Goal: Task Accomplishment & Management: Use online tool/utility

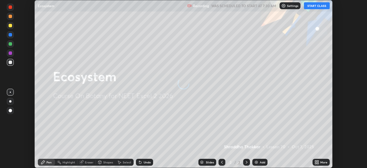
scroll to position [168, 367]
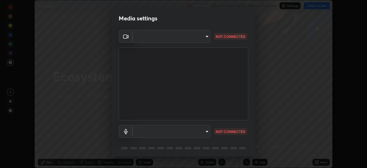
type input "d1f1c87bbf24324781002d6b2ed850fe6875ec3fc25f3d4742ef7ff0a2ef285a"
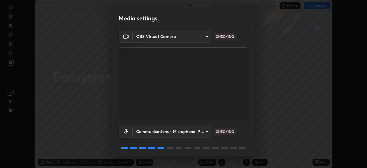
scroll to position [20, 0]
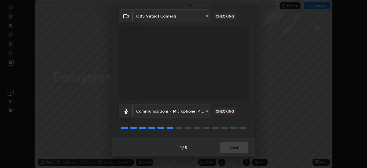
click at [203, 111] on body "Erase all Ecosystem Recording WAS SCHEDULED TO START AT 7:30 AM Settings START …" at bounding box center [183, 84] width 367 height 168
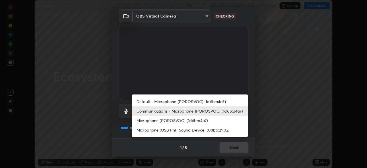
click at [212, 118] on li "Microphone (POROSVOC) (1d6b:a4a7)" at bounding box center [190, 120] width 116 height 9
type input "d1f10dd9dba88dce72239e95fb5d360717a7f6b9e8d8a14426a6a3d98c156cd4"
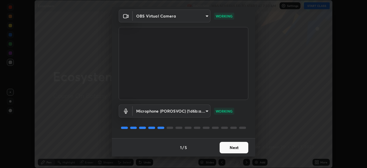
click at [232, 146] on button "Next" at bounding box center [234, 147] width 29 height 11
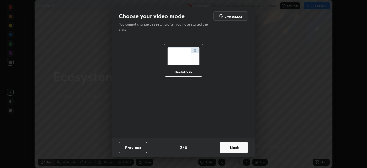
scroll to position [0, 0]
click at [230, 147] on button "Next" at bounding box center [234, 147] width 29 height 11
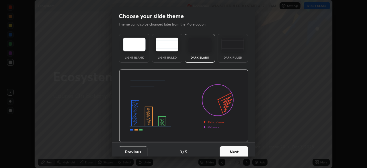
click at [232, 147] on button "Next" at bounding box center [234, 151] width 29 height 11
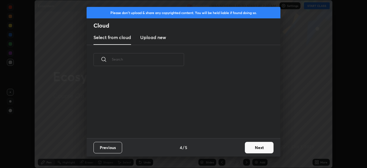
click at [245, 147] on button "Next" at bounding box center [259, 147] width 29 height 11
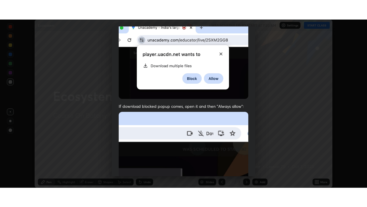
scroll to position [137, 0]
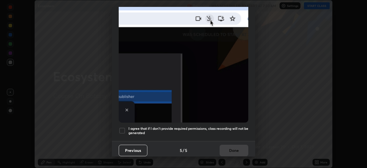
click at [231, 126] on h5 "I agree that if I don't provide required permissions, class recording will not …" at bounding box center [189, 130] width 120 height 9
click at [228, 149] on button "Done" at bounding box center [234, 150] width 29 height 11
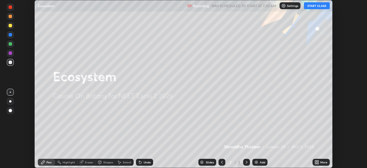
click at [313, 7] on button "START CLASS" at bounding box center [317, 5] width 26 height 7
click at [318, 163] on icon at bounding box center [317, 162] width 1 height 1
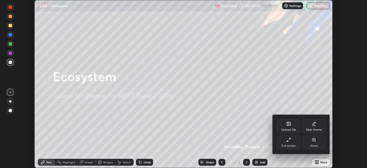
click at [291, 145] on div "Full screen" at bounding box center [289, 145] width 14 height 3
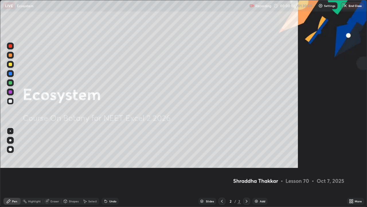
scroll to position [207, 367]
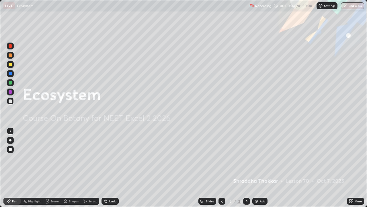
click at [260, 168] on div "Add" at bounding box center [262, 200] width 5 height 3
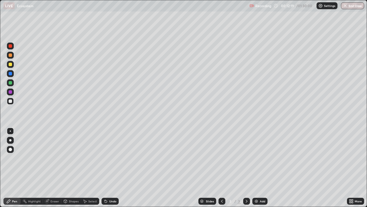
click at [353, 168] on icon at bounding box center [351, 201] width 5 height 5
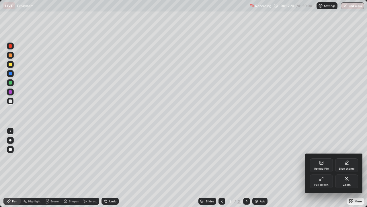
click at [322, 166] on div "Upload File" at bounding box center [321, 165] width 23 height 14
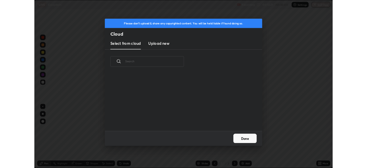
scroll to position [71, 184]
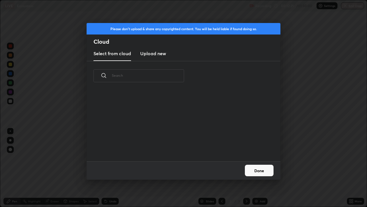
click at [161, 54] on h3 "Upload new" at bounding box center [153, 53] width 26 height 7
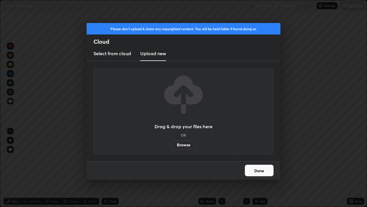
click at [184, 147] on label "Browse" at bounding box center [184, 144] width 26 height 9
click at [171, 147] on input "Browse" at bounding box center [171, 144] width 0 height 9
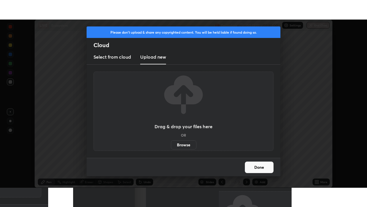
scroll to position [28519, 28319]
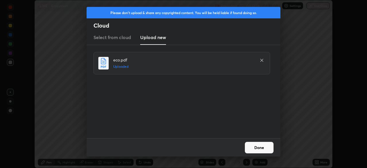
click at [250, 148] on button "Done" at bounding box center [259, 147] width 29 height 11
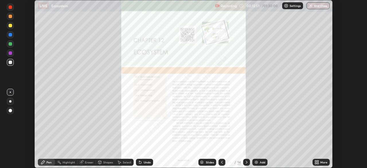
click at [317, 162] on icon at bounding box center [317, 160] width 1 height 1
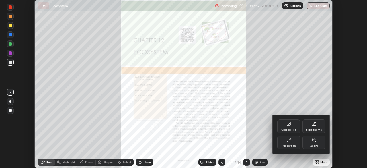
click at [291, 145] on div "Full screen" at bounding box center [289, 145] width 14 height 3
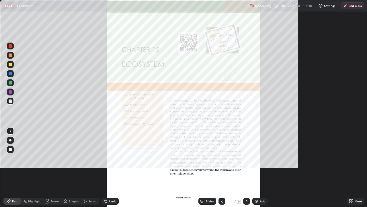
scroll to position [207, 367]
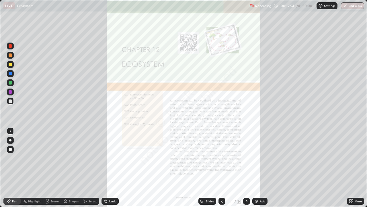
click at [352, 168] on icon at bounding box center [352, 199] width 1 height 1
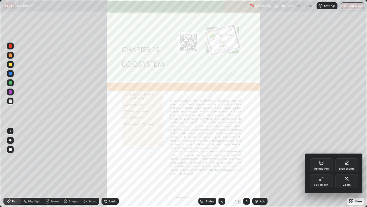
click at [348, 168] on div "Zoom" at bounding box center [347, 184] width 8 height 3
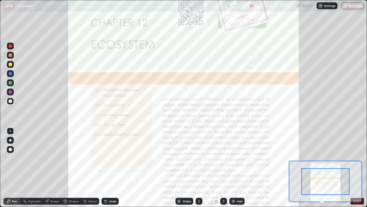
click at [344, 168] on icon at bounding box center [344, 200] width 6 height 6
click at [343, 168] on icon at bounding box center [344, 200] width 6 height 6
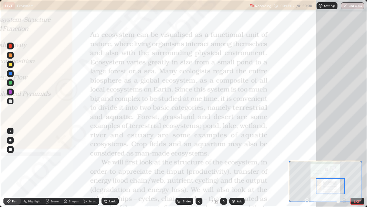
click at [11, 49] on div at bounding box center [10, 45] width 7 height 7
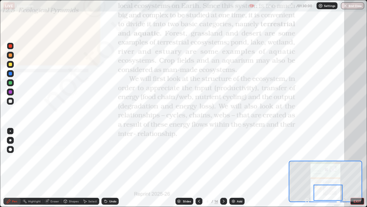
click at [223, 168] on icon at bounding box center [223, 201] width 5 height 5
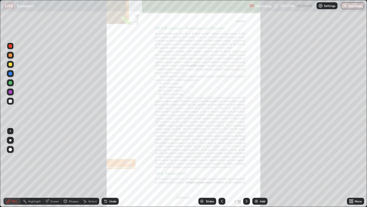
click at [355, 168] on div "More" at bounding box center [358, 200] width 7 height 3
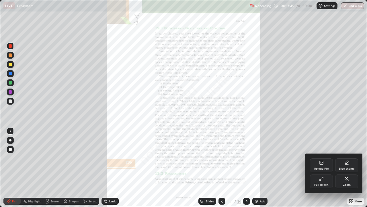
click at [345, 168] on div "Zoom" at bounding box center [347, 184] width 8 height 3
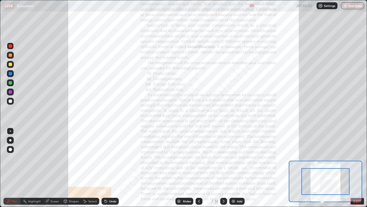
click at [344, 168] on icon at bounding box center [344, 199] width 0 height 1
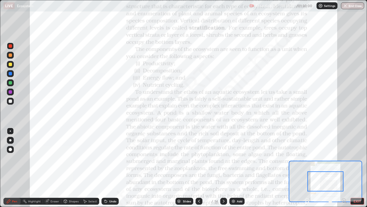
click at [344, 168] on icon at bounding box center [343, 200] width 1 height 0
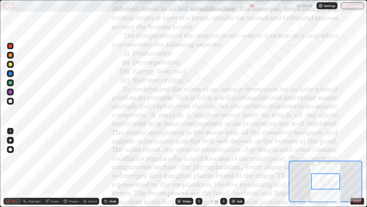
click at [344, 168] on div at bounding box center [326, 200] width 42 height 7
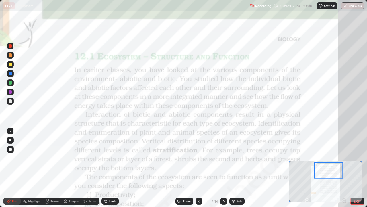
click at [110, 168] on div "Undo" at bounding box center [112, 200] width 7 height 3
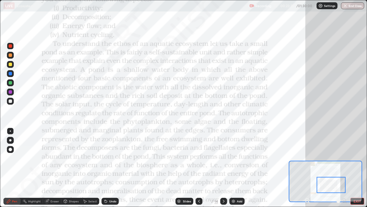
click at [112, 168] on div "Undo" at bounding box center [112, 200] width 7 height 3
click at [10, 74] on div at bounding box center [10, 73] width 3 height 3
click at [10, 46] on div at bounding box center [10, 45] width 3 height 3
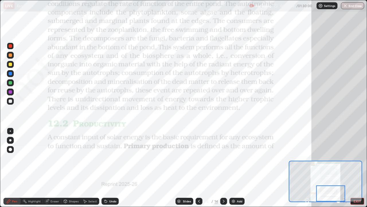
click at [224, 168] on icon at bounding box center [223, 201] width 5 height 5
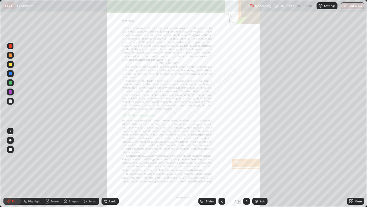
click at [352, 168] on icon at bounding box center [352, 199] width 1 height 1
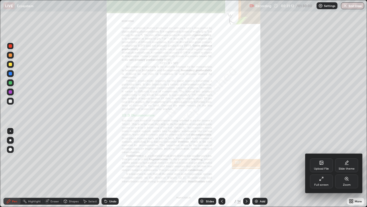
click at [347, 168] on div "Zoom" at bounding box center [346, 181] width 23 height 14
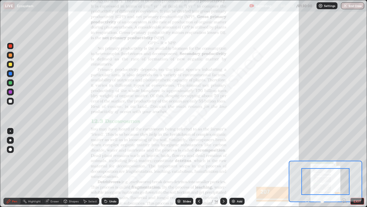
click at [344, 168] on icon at bounding box center [343, 200] width 1 height 0
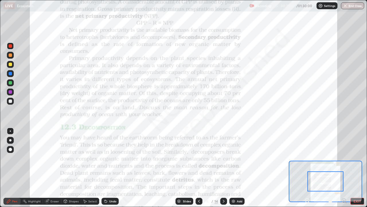
click at [344, 168] on icon at bounding box center [343, 200] width 1 height 0
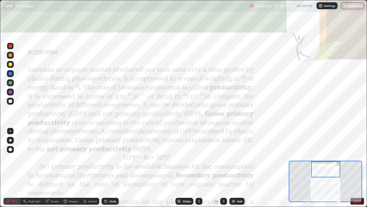
click at [111, 168] on div "Undo" at bounding box center [112, 200] width 7 height 3
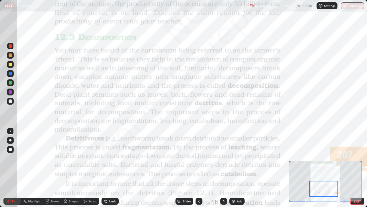
click at [240, 168] on div "Add" at bounding box center [239, 200] width 5 height 3
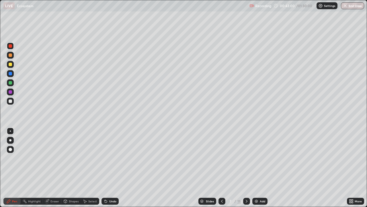
click at [13, 66] on div at bounding box center [10, 64] width 7 height 7
click at [108, 168] on div "Undo" at bounding box center [110, 200] width 17 height 7
click at [9, 100] on div at bounding box center [10, 100] width 3 height 3
click at [110, 168] on div "Undo" at bounding box center [112, 200] width 7 height 3
click at [112, 168] on div "Undo" at bounding box center [112, 200] width 7 height 3
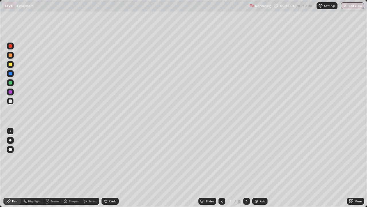
click at [111, 168] on div "Undo" at bounding box center [112, 200] width 7 height 3
click at [13, 75] on div at bounding box center [10, 73] width 7 height 7
click at [11, 93] on div at bounding box center [10, 91] width 3 height 3
click at [10, 74] on div at bounding box center [10, 73] width 3 height 3
click at [178, 168] on div "Slides 7 / 15 Add" at bounding box center [233, 200] width 228 height 11
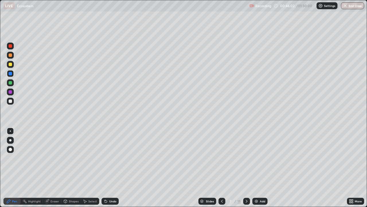
click at [166, 168] on div "Slides 7 / 15 Add" at bounding box center [233, 200] width 228 height 11
click at [149, 168] on div "Slides 7 / 15 Add" at bounding box center [233, 200] width 228 height 11
click at [152, 168] on div "Slides 7 / 15 Add" at bounding box center [233, 200] width 228 height 11
click at [159, 168] on div "Slides 7 / 15 Add" at bounding box center [233, 200] width 228 height 11
click at [165, 168] on div "Slides 7 / 15 Add" at bounding box center [233, 200] width 228 height 11
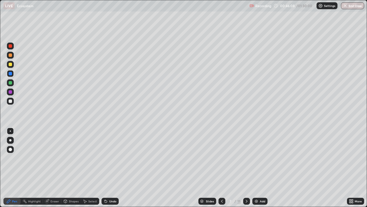
click at [166, 168] on div "Slides 7 / 15 Add" at bounding box center [233, 200] width 228 height 11
click at [162, 168] on div "Slides 7 / 15 Add" at bounding box center [233, 200] width 228 height 11
click at [154, 168] on div "Slides 7 / 15 Add" at bounding box center [233, 200] width 228 height 11
click at [150, 168] on div "Slides 7 / 15 Add" at bounding box center [233, 200] width 228 height 11
click at [149, 168] on div "Slides 7 / 15 Add" at bounding box center [233, 200] width 228 height 11
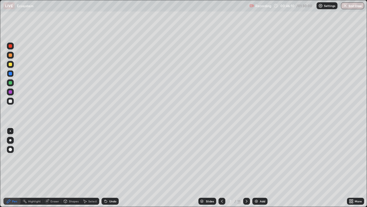
click at [166, 168] on div "Slides 7 / 15 Add" at bounding box center [233, 200] width 228 height 11
click at [110, 168] on div "Undo" at bounding box center [112, 200] width 7 height 3
click at [114, 168] on div "Undo" at bounding box center [110, 200] width 17 height 7
click at [11, 100] on div at bounding box center [10, 100] width 3 height 3
click at [11, 101] on div at bounding box center [10, 100] width 3 height 3
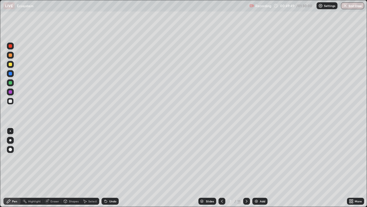
click at [258, 168] on img at bounding box center [256, 201] width 5 height 5
click at [222, 168] on icon at bounding box center [222, 201] width 5 height 5
click at [246, 168] on div at bounding box center [246, 200] width 7 height 7
click at [221, 168] on icon at bounding box center [222, 201] width 5 height 5
click at [224, 168] on div at bounding box center [222, 200] width 7 height 7
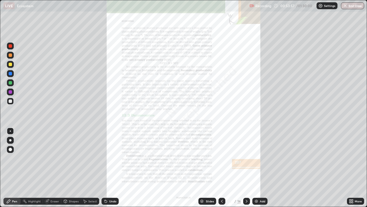
click at [352, 168] on icon at bounding box center [352, 199] width 1 height 1
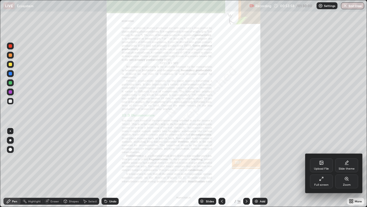
click at [340, 168] on div "Zoom" at bounding box center [346, 181] width 23 height 14
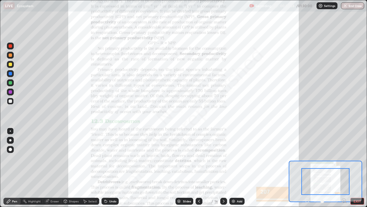
click at [343, 168] on icon at bounding box center [343, 200] width 1 height 0
click at [344, 168] on icon at bounding box center [343, 200] width 1 height 0
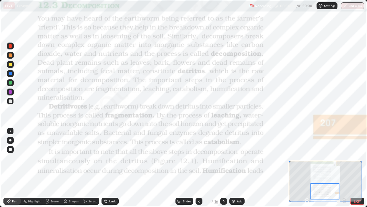
click at [11, 47] on div at bounding box center [10, 45] width 3 height 3
click at [52, 168] on div "Eraser" at bounding box center [54, 200] width 9 height 3
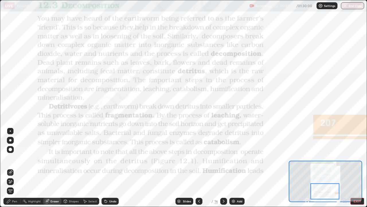
click at [15, 168] on div "Pen" at bounding box center [14, 200] width 5 height 3
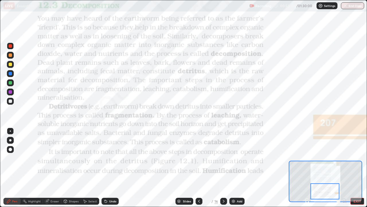
click at [110, 168] on div "Undo" at bounding box center [112, 200] width 7 height 3
click at [108, 168] on div "Undo" at bounding box center [110, 200] width 17 height 7
click at [224, 168] on icon at bounding box center [223, 201] width 5 height 5
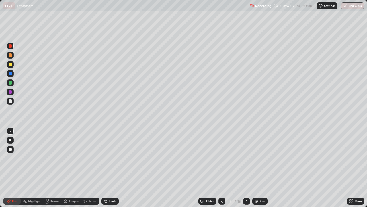
click at [246, 168] on icon at bounding box center [246, 201] width 5 height 5
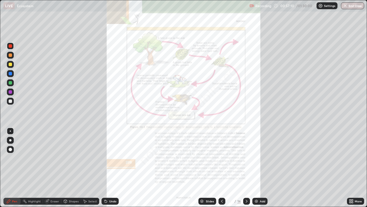
click at [352, 168] on icon at bounding box center [352, 199] width 1 height 1
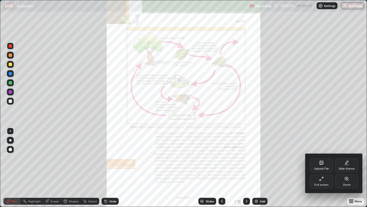
click at [345, 168] on div "Zoom" at bounding box center [346, 181] width 23 height 14
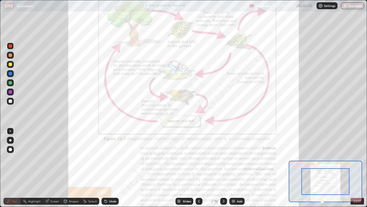
click at [344, 168] on icon at bounding box center [343, 200] width 1 height 0
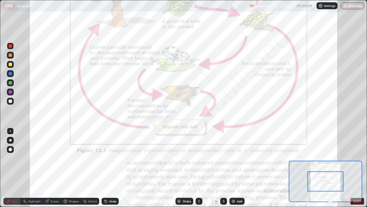
click at [344, 168] on icon at bounding box center [343, 200] width 1 height 0
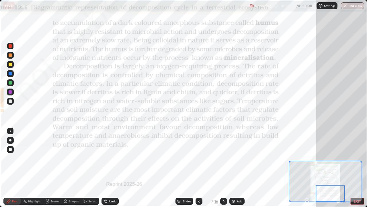
click at [223, 168] on icon at bounding box center [223, 201] width 5 height 5
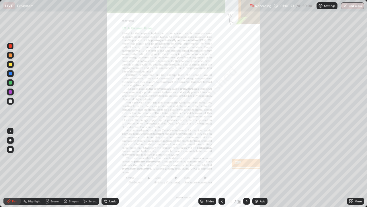
click at [352, 168] on icon at bounding box center [352, 199] width 1 height 1
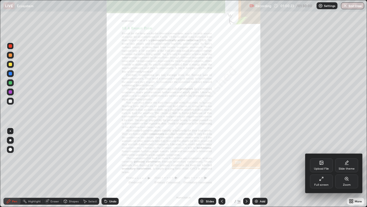
click at [344, 168] on div "Zoom" at bounding box center [347, 184] width 8 height 3
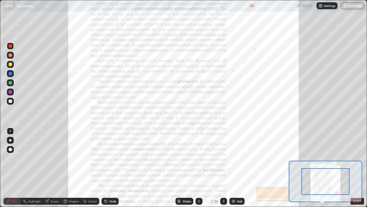
click at [344, 168] on icon at bounding box center [343, 200] width 1 height 0
click at [343, 168] on icon at bounding box center [344, 200] width 6 height 6
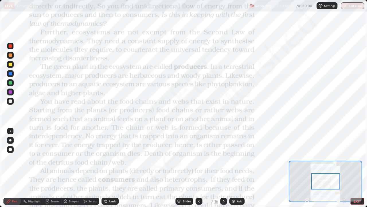
click at [344, 168] on div at bounding box center [326, 200] width 42 height 7
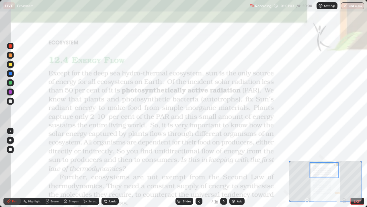
click at [237, 168] on div "Add" at bounding box center [239, 200] width 5 height 3
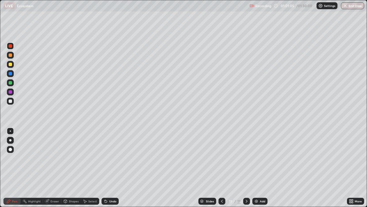
click at [13, 66] on div at bounding box center [10, 64] width 7 height 7
click at [106, 168] on icon at bounding box center [106, 201] width 5 height 5
click at [11, 92] on div at bounding box center [10, 91] width 3 height 3
click at [219, 168] on div at bounding box center [222, 200] width 7 height 7
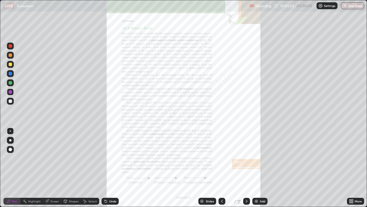
click at [352, 168] on icon at bounding box center [352, 199] width 1 height 1
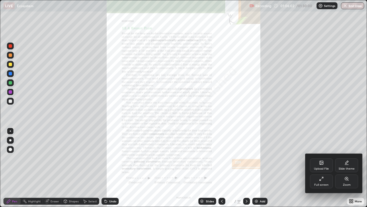
click at [347, 168] on div "Zoom" at bounding box center [347, 184] width 8 height 3
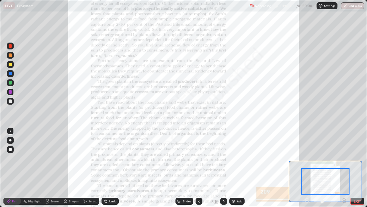
click at [345, 168] on icon at bounding box center [343, 200] width 1 height 0
click at [344, 168] on icon at bounding box center [343, 200] width 1 height 0
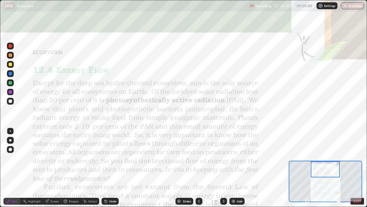
click at [355, 168] on button "EXIT" at bounding box center [358, 200] width 14 height 7
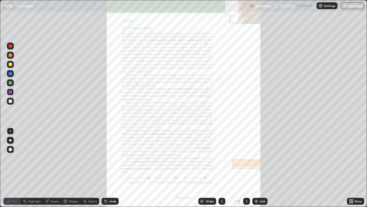
click at [246, 168] on icon at bounding box center [247, 200] width 2 height 3
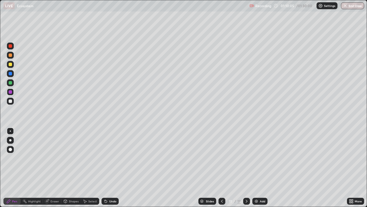
click at [246, 168] on icon at bounding box center [246, 201] width 5 height 5
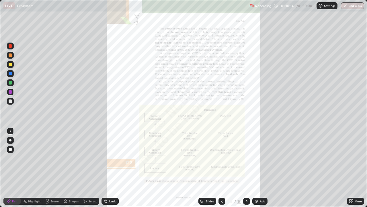
click at [247, 168] on icon at bounding box center [246, 201] width 5 height 5
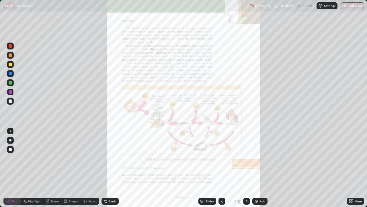
click at [247, 168] on icon at bounding box center [246, 201] width 5 height 5
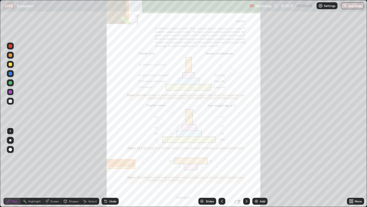
click at [246, 168] on icon at bounding box center [246, 201] width 5 height 5
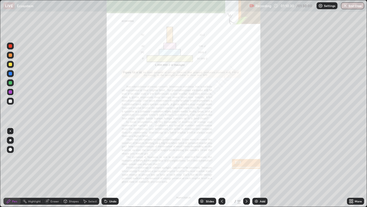
click at [246, 168] on icon at bounding box center [246, 201] width 5 height 5
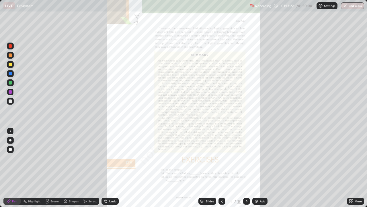
click at [348, 6] on button "End Class" at bounding box center [352, 5] width 23 height 7
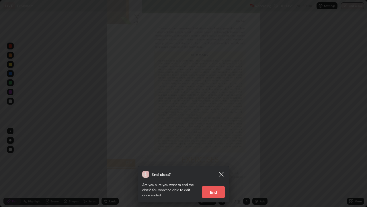
click at [215, 168] on button "End" at bounding box center [213, 191] width 23 height 11
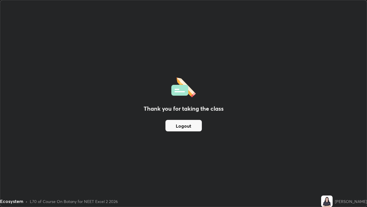
click at [191, 125] on button "Logout" at bounding box center [184, 125] width 36 height 11
click at [188, 126] on button "Logout" at bounding box center [184, 125] width 36 height 11
click at [189, 123] on button "Logout" at bounding box center [184, 125] width 36 height 11
